Goal: Check status: Check status

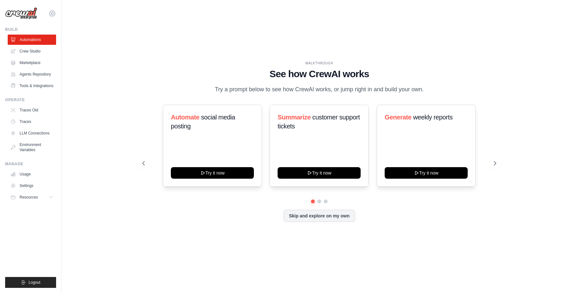
click at [55, 12] on icon at bounding box center [52, 13] width 6 height 5
click at [51, 10] on icon at bounding box center [52, 14] width 8 height 8
click at [66, 38] on span "Docusign" at bounding box center [80, 40] width 51 height 6
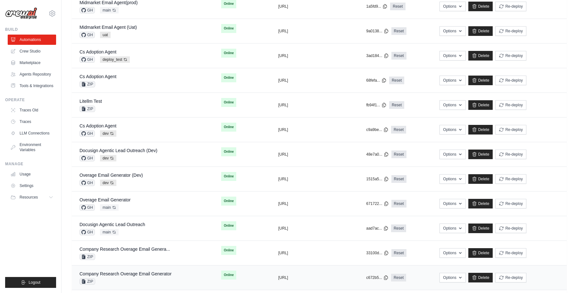
scroll to position [341, 0]
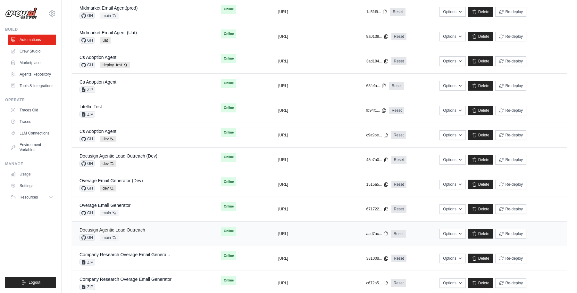
click at [129, 230] on link "Docusign Agentic Lead Outreach" at bounding box center [113, 230] width 66 height 5
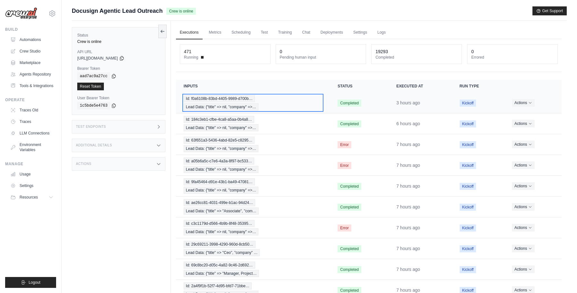
click at [301, 102] on div "Id: f0a6108b-83bd-4405-9989-d700b… Lead Data: {"title" => nil, "company" =>…" at bounding box center [253, 102] width 139 height 15
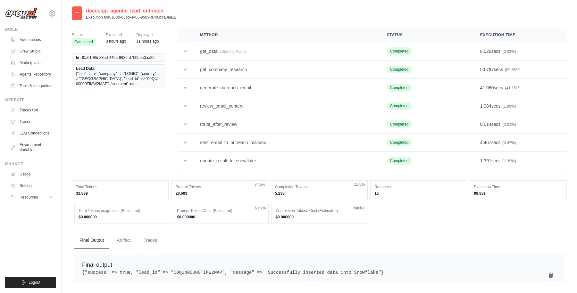
click at [77, 11] on icon at bounding box center [76, 12] width 5 height 5
